Goal: Book appointment/travel/reservation

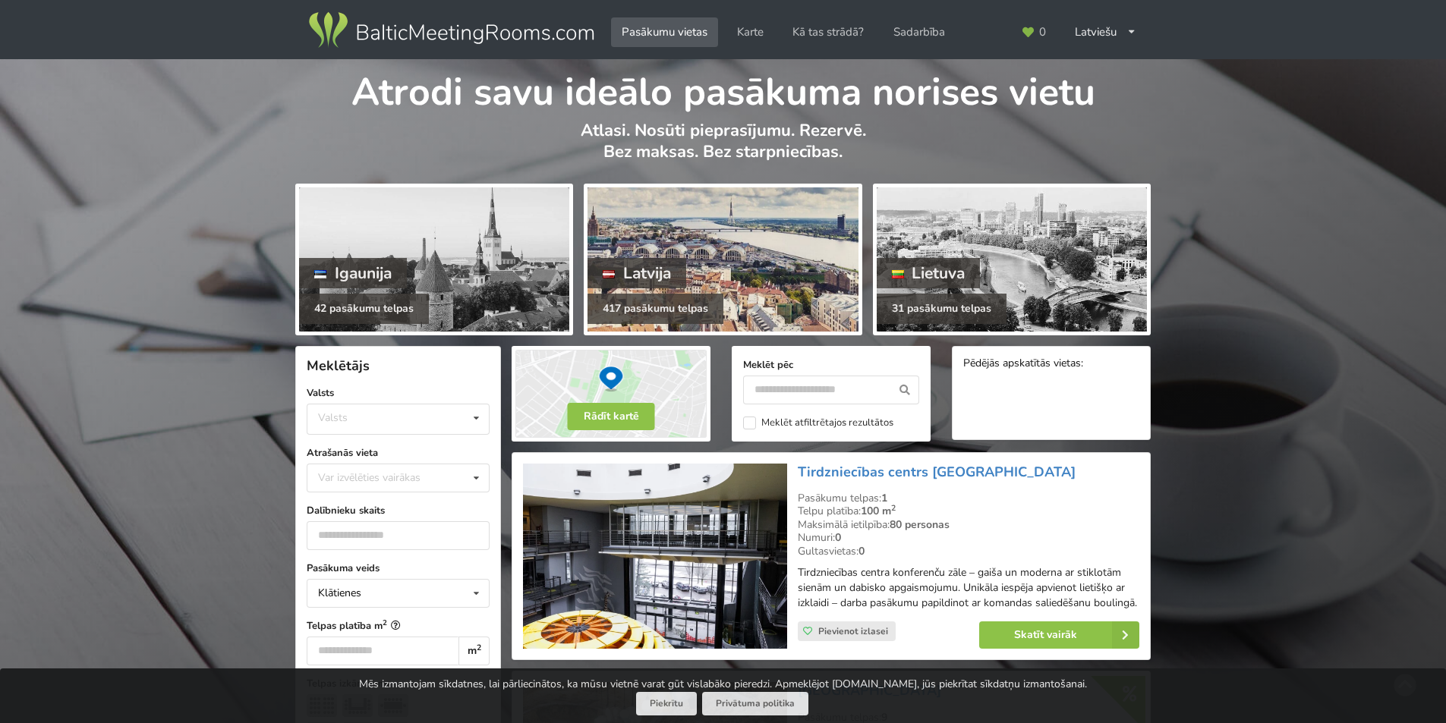
click at [676, 276] on div "Latvija" at bounding box center [636, 273] width 99 height 30
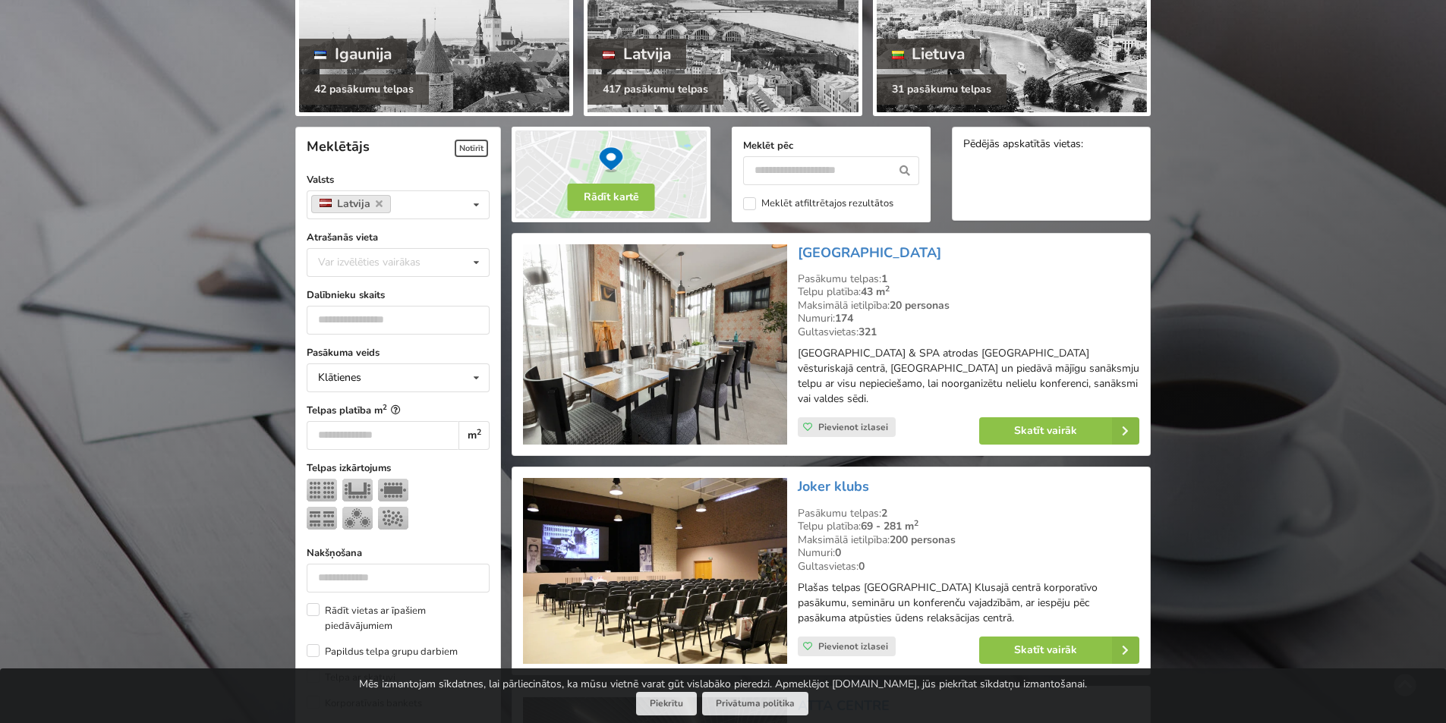
scroll to position [228, 0]
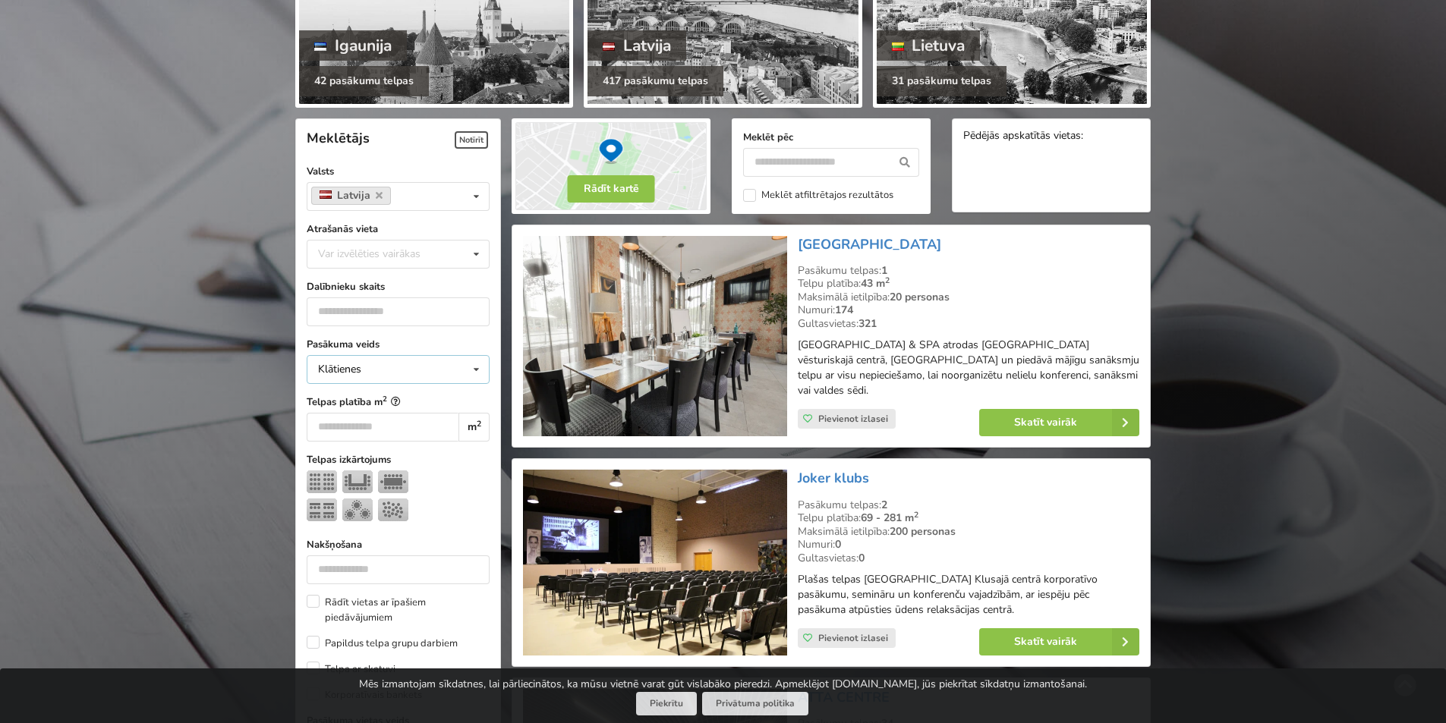
click at [377, 367] on div "Klātienes Klātienes Tiešsaistes Klātienes ar tiešraidi" at bounding box center [398, 369] width 183 height 29
click at [365, 356] on div "Klātienes Klātienes Tiešsaistes Klātienes ar tiešraidi" at bounding box center [398, 369] width 183 height 29
click at [389, 509] on img at bounding box center [393, 510] width 30 height 23
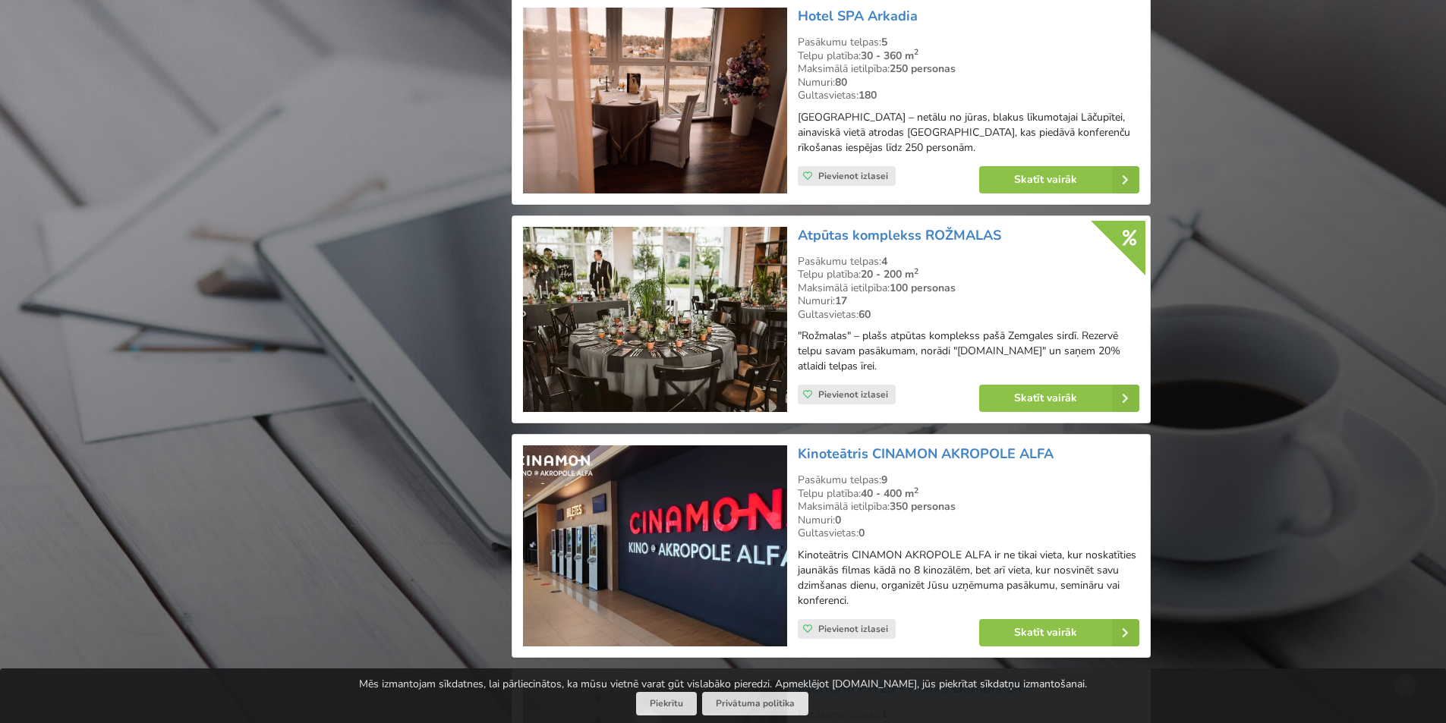
scroll to position [2010, 0]
